Goal: Find contact information: Find contact information

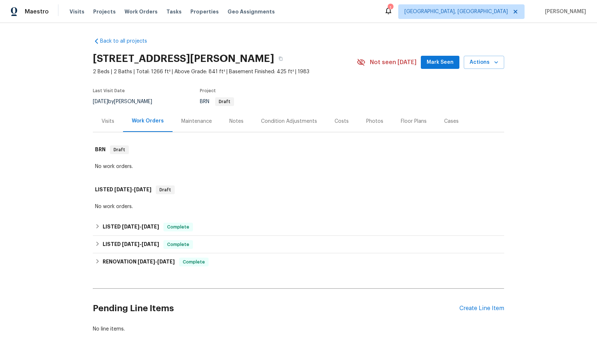
scroll to position [36, 0]
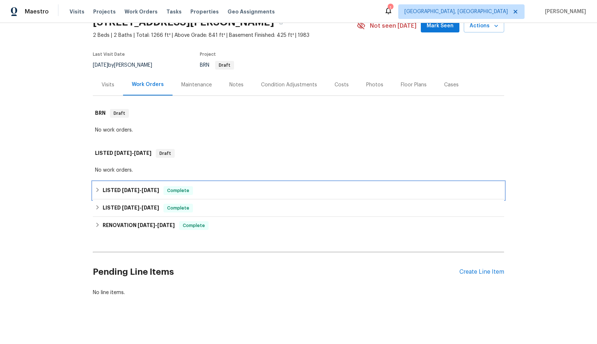
click at [136, 191] on span "[DATE]" at bounding box center [130, 190] width 17 height 5
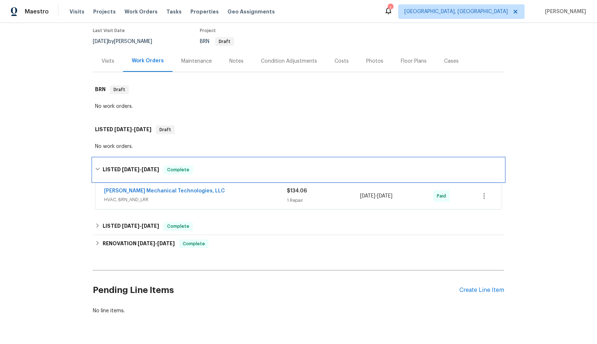
scroll to position [73, 0]
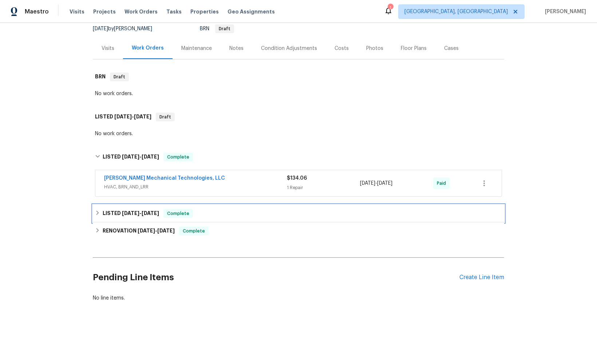
click at [141, 210] on h6 "LISTED [DATE] - [DATE]" at bounding box center [131, 213] width 56 height 9
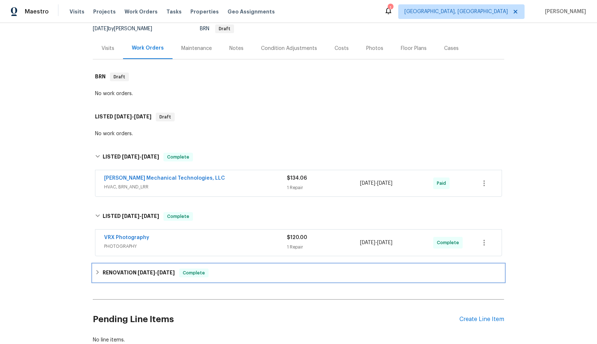
drag, startPoint x: 138, startPoint y: 268, endPoint x: 143, endPoint y: 269, distance: 4.7
click at [138, 269] on h6 "RENOVATION [DATE] - [DATE]" at bounding box center [139, 272] width 72 height 9
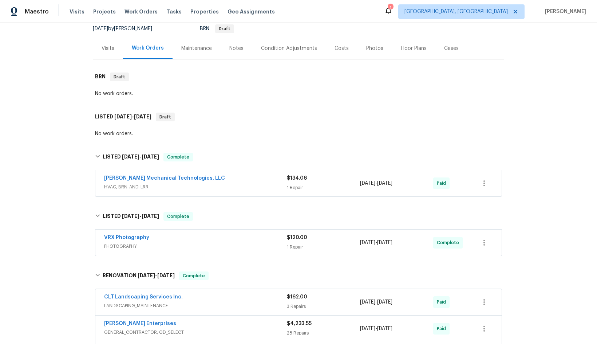
click at [225, 180] on div "[PERSON_NAME] Mechanical Technologies, LLC" at bounding box center [195, 178] width 183 height 9
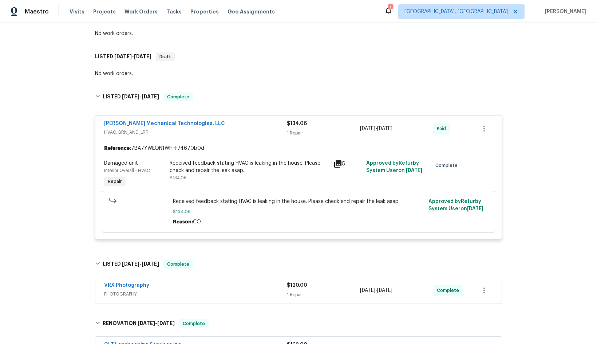
scroll to position [146, 0]
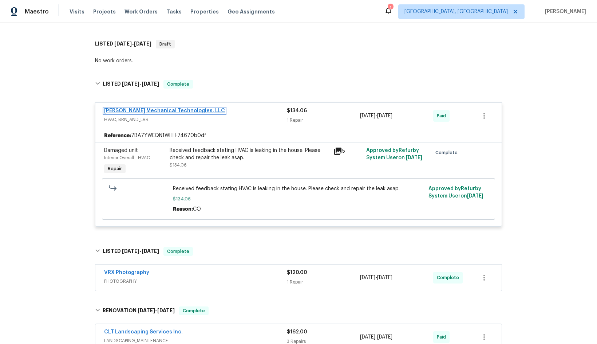
click at [161, 111] on link "[PERSON_NAME] Mechanical Technologies, LLC" at bounding box center [164, 110] width 121 height 5
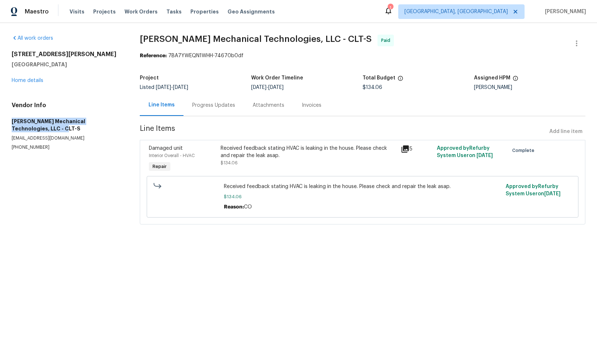
drag, startPoint x: 12, startPoint y: 122, endPoint x: 40, endPoint y: 129, distance: 29.1
click at [40, 129] on h5 "[PERSON_NAME] Mechanical Technologies, LLC - CLT-S" at bounding box center [67, 125] width 111 height 15
copy h5 "[PERSON_NAME] Mechanical Technologies, LLC - CLT-S"
drag, startPoint x: 46, startPoint y: 148, endPoint x: 12, endPoint y: 150, distance: 33.9
click at [12, 150] on p "[PHONE_NUMBER]" at bounding box center [67, 147] width 111 height 6
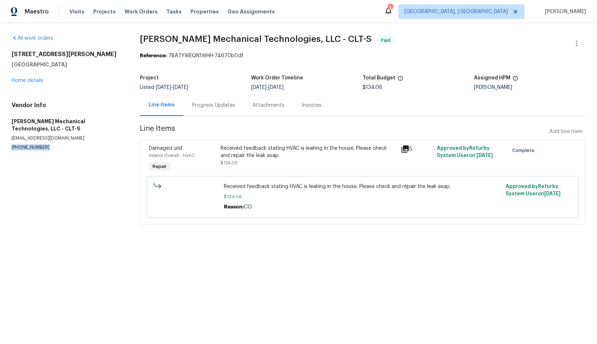
copy p "[PHONE_NUMBER]"
drag, startPoint x: 88, startPoint y: 138, endPoint x: 11, endPoint y: 138, distance: 77.2
click at [11, 138] on div "All work orders [STREET_ADDRESS][PERSON_NAME] Home details Vendor Info [PERSON_…" at bounding box center [298, 134] width 597 height 222
copy p "[EMAIL_ADDRESS][DOMAIN_NAME]"
